Goal: Check status: Check status

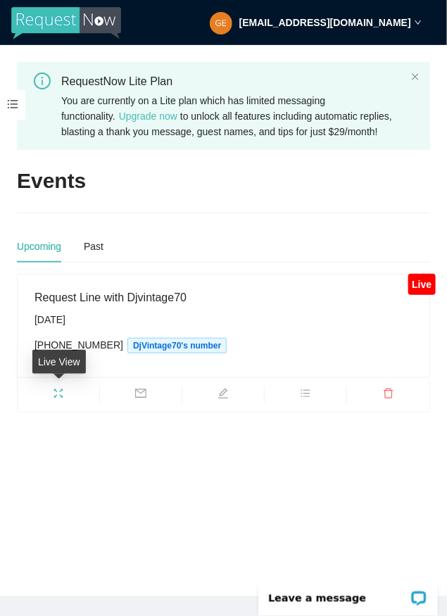
click at [58, 393] on icon "fullscreen" at bounding box center [58, 393] width 11 height 11
click at [54, 394] on icon "fullscreen" at bounding box center [58, 393] width 11 height 11
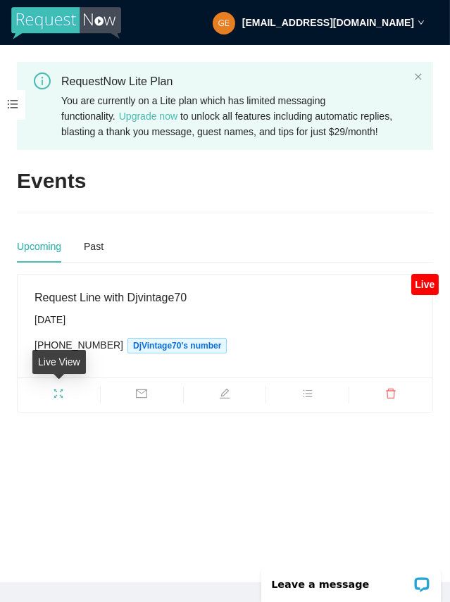
click at [58, 395] on icon "fullscreen" at bounding box center [58, 393] width 11 height 11
